Goal: Information Seeking & Learning: Learn about a topic

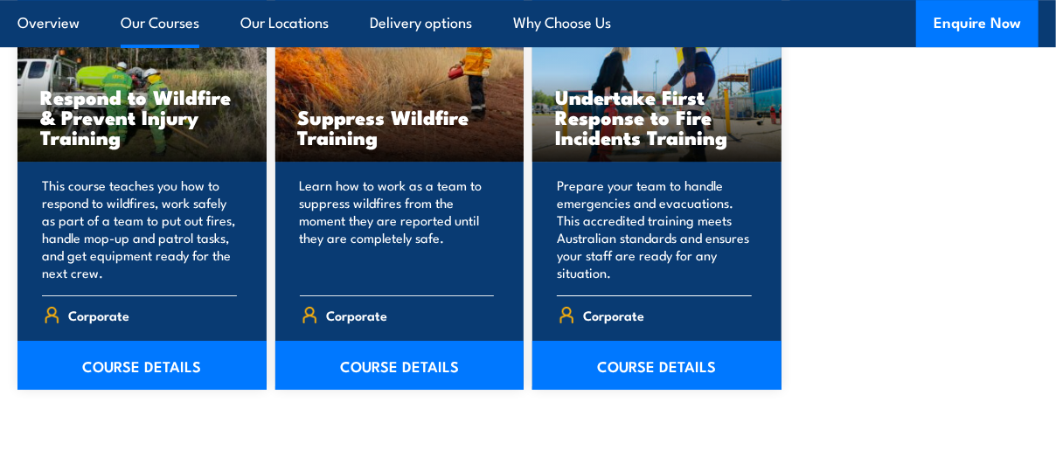
scroll to position [2798, 0]
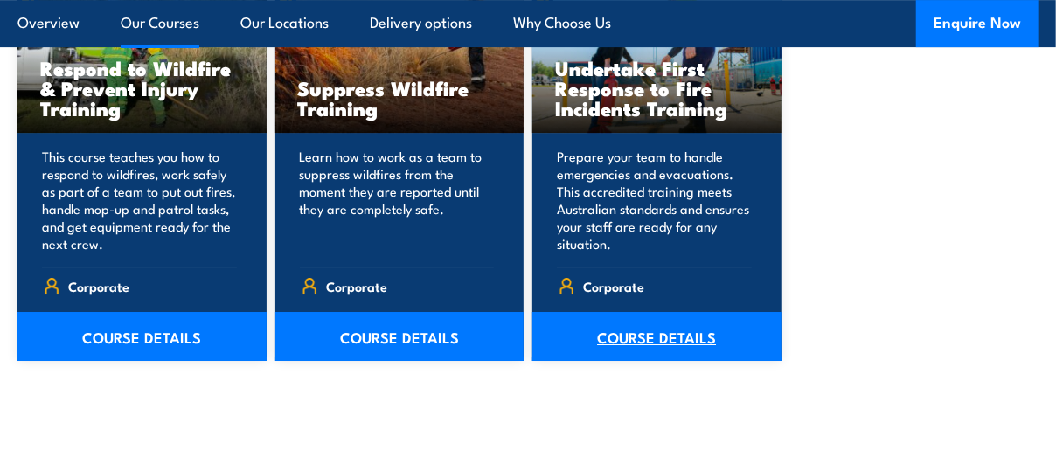
click at [680, 315] on link "COURSE DETAILS" at bounding box center [656, 336] width 249 height 49
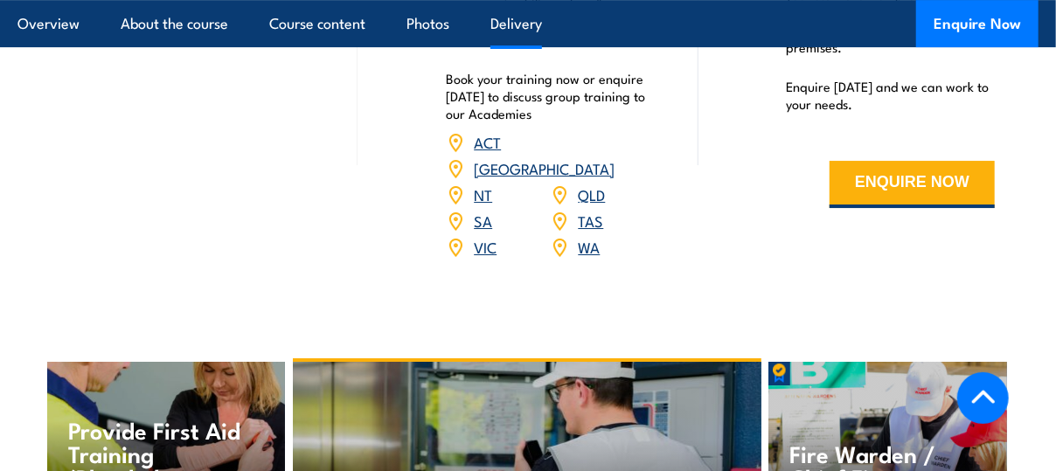
scroll to position [2710, 0]
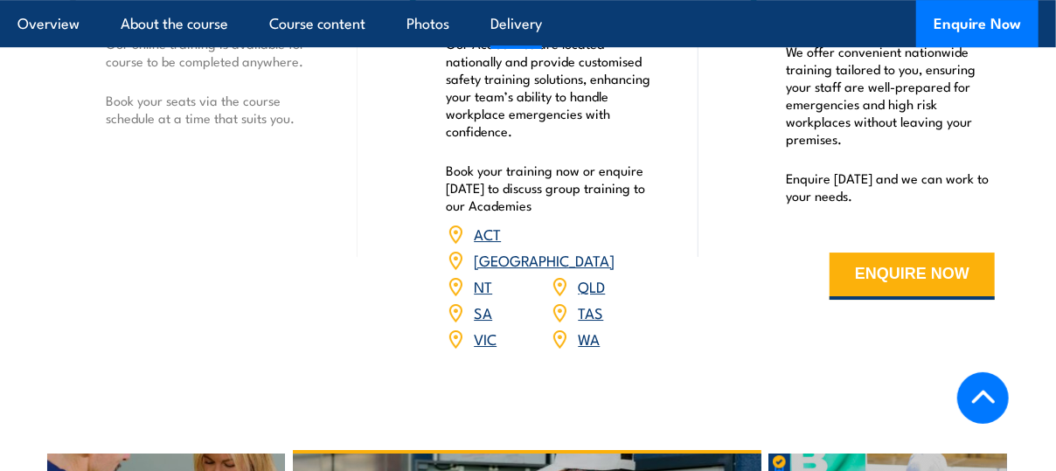
click at [481, 302] on link "SA" at bounding box center [483, 312] width 18 height 21
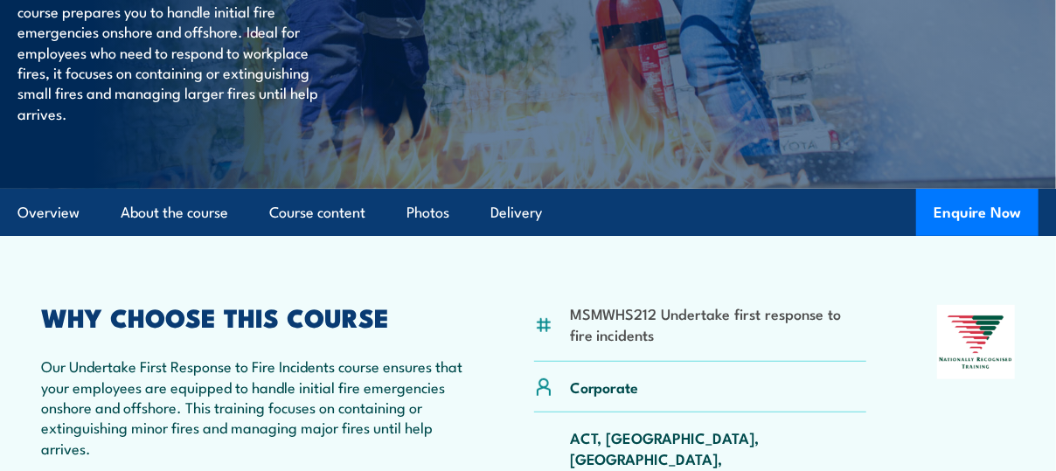
scroll to position [525, 0]
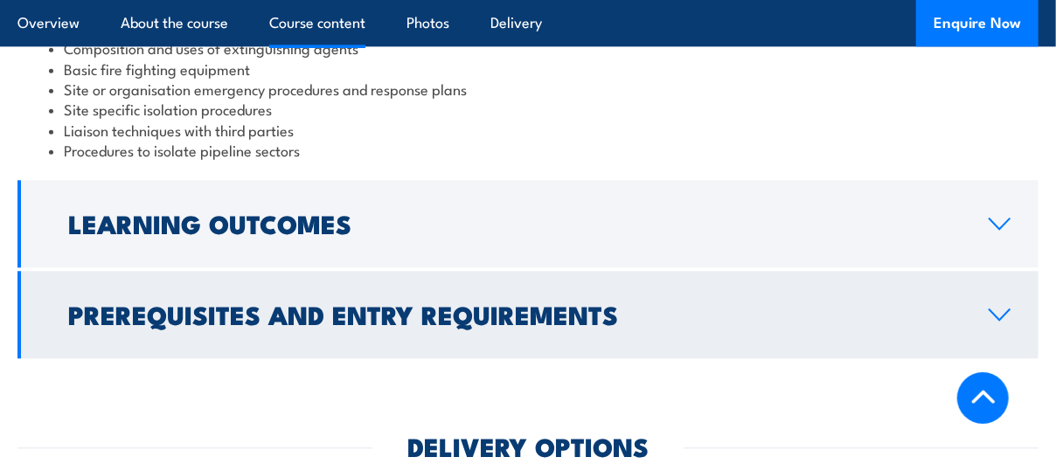
click at [672, 286] on link "Prerequisites and Entry Requirements" at bounding box center [527, 314] width 1021 height 87
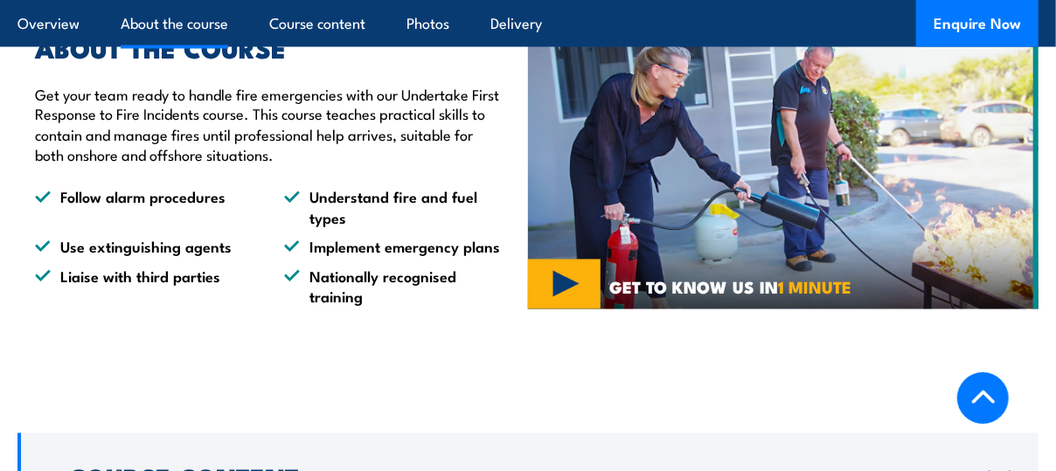
scroll to position [1234, 0]
